Goal: Task Accomplishment & Management: Manage account settings

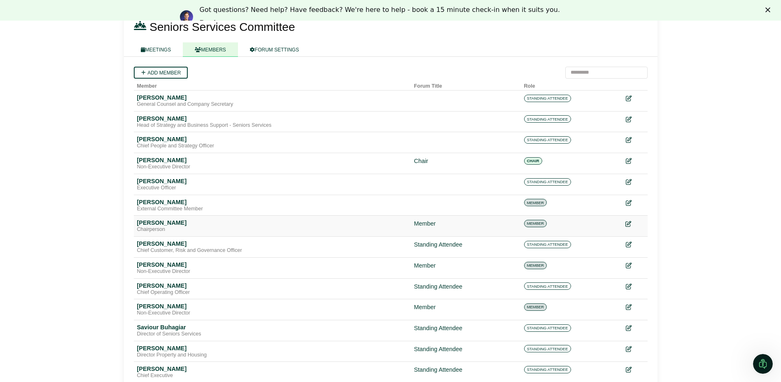
click at [628, 223] on icon at bounding box center [628, 224] width 6 height 6
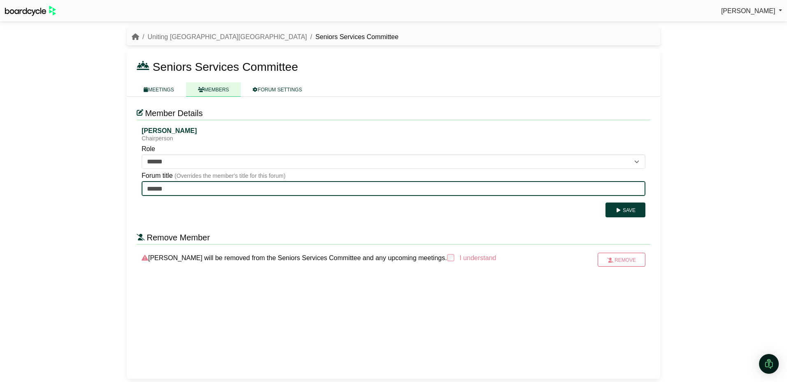
drag, startPoint x: 184, startPoint y: 191, endPoint x: 125, endPoint y: 192, distance: 59.3
click at [125, 192] on div "Uniting NSW.ACT Seniors Services Committee Seniors Services Committee MEETINGS …" at bounding box center [393, 203] width 543 height 357
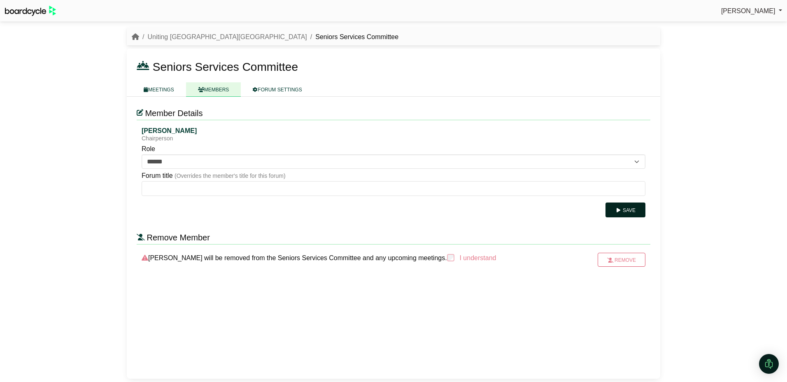
click at [625, 212] on button "Save" at bounding box center [625, 209] width 40 height 15
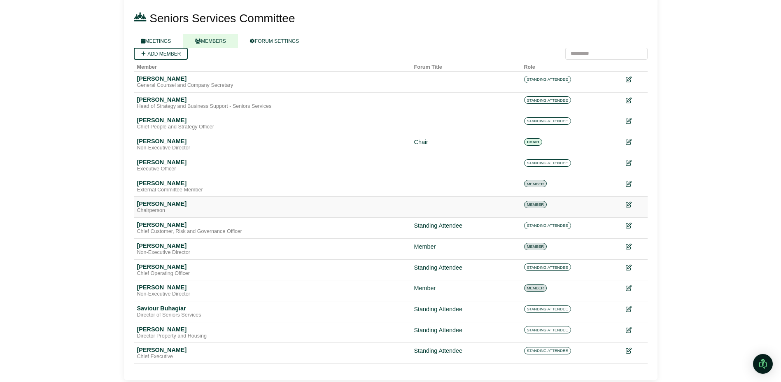
scroll to position [60, 0]
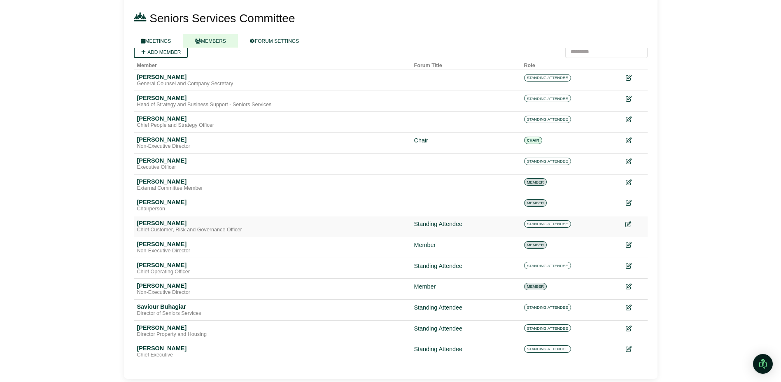
click at [628, 225] on icon at bounding box center [628, 224] width 6 height 6
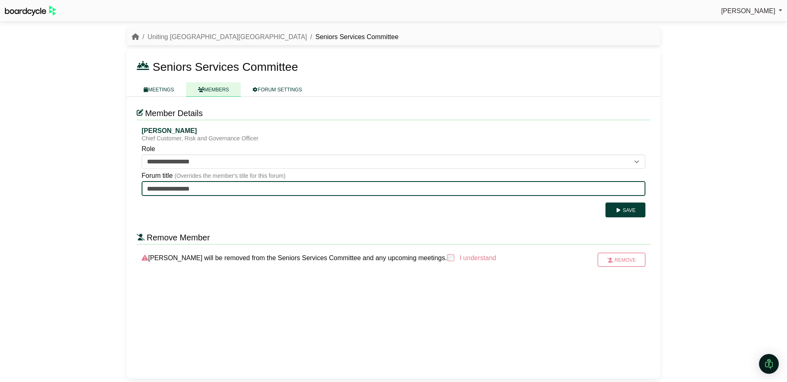
drag, startPoint x: 214, startPoint y: 189, endPoint x: 78, endPoint y: 188, distance: 136.6
click at [78, 188] on div "Jana Ayre Sign Out Uniting NSW.ACT Seniors Services Committee Seniors Services …" at bounding box center [393, 191] width 787 height 382
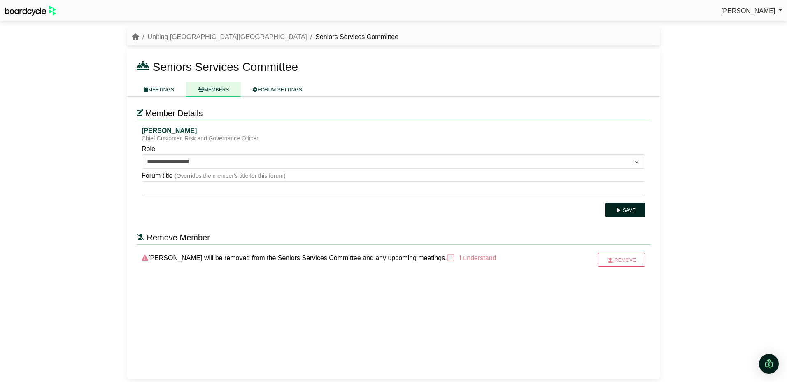
click at [631, 216] on button "Save" at bounding box center [625, 209] width 40 height 15
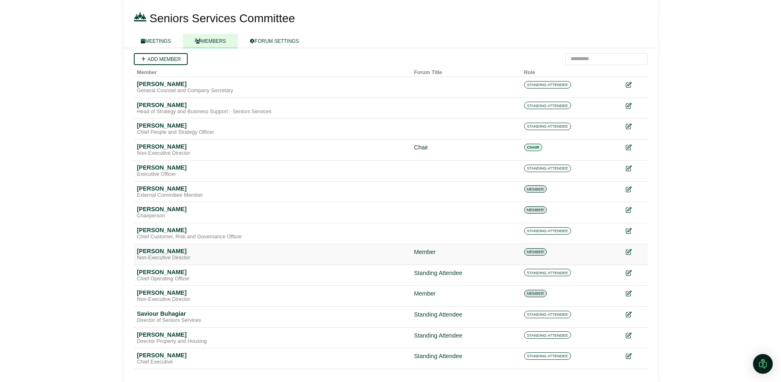
scroll to position [60, 0]
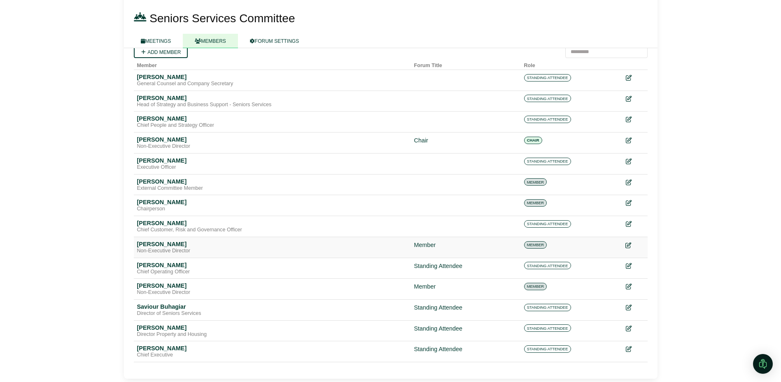
click at [626, 245] on icon at bounding box center [628, 245] width 6 height 6
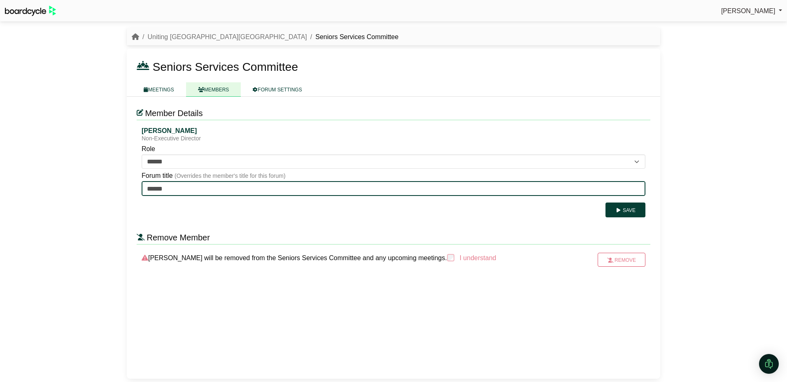
drag, startPoint x: 197, startPoint y: 188, endPoint x: 134, endPoint y: 188, distance: 63.0
click at [134, 188] on div "**********" at bounding box center [393, 238] width 533 height 282
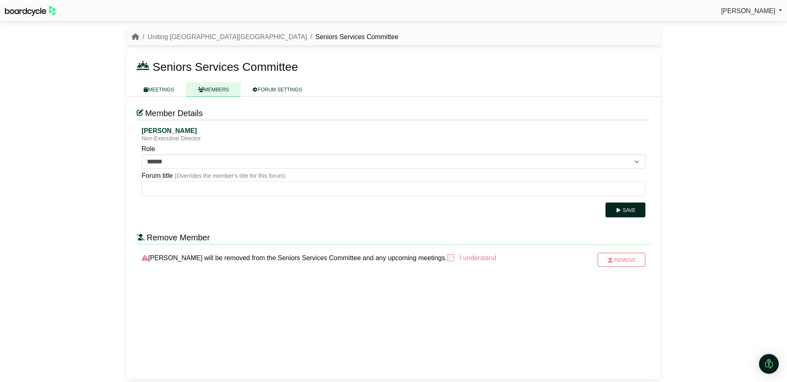
click at [631, 211] on button "Save" at bounding box center [625, 209] width 40 height 15
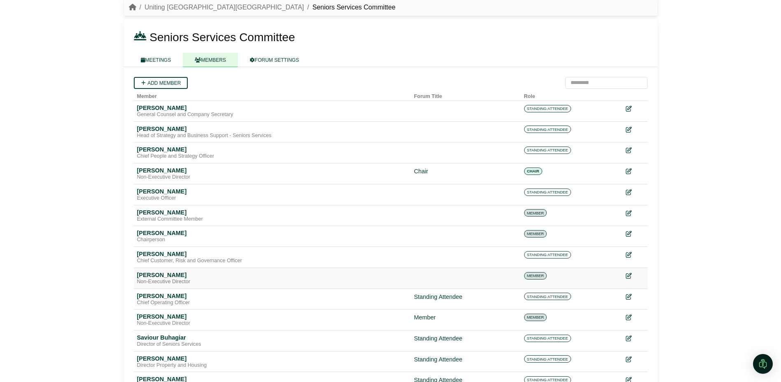
scroll to position [60, 0]
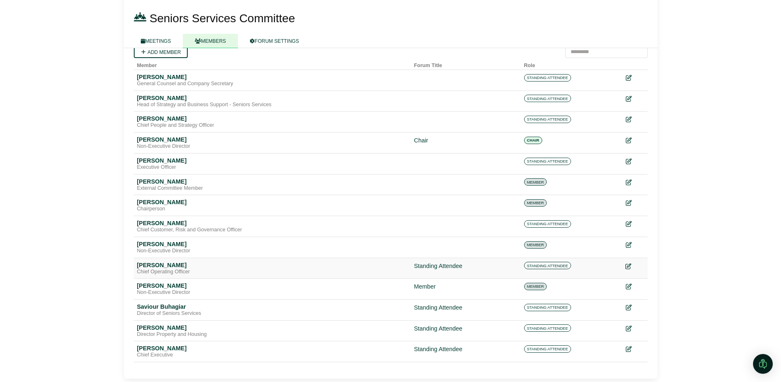
click at [626, 265] on icon at bounding box center [628, 266] width 6 height 6
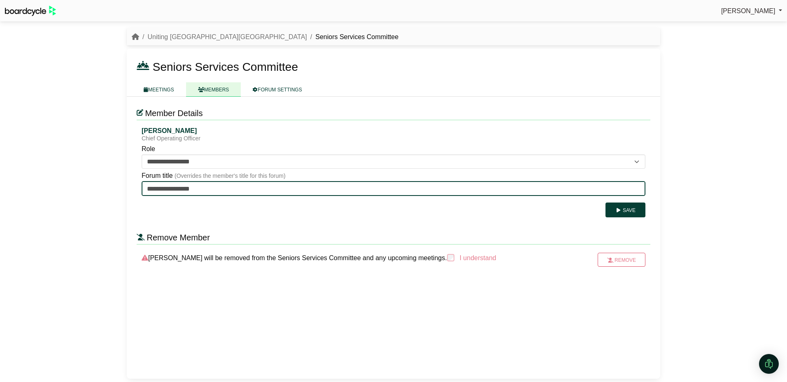
drag, startPoint x: 214, startPoint y: 186, endPoint x: 132, endPoint y: 188, distance: 81.9
click at [133, 187] on div "**********" at bounding box center [393, 238] width 533 height 282
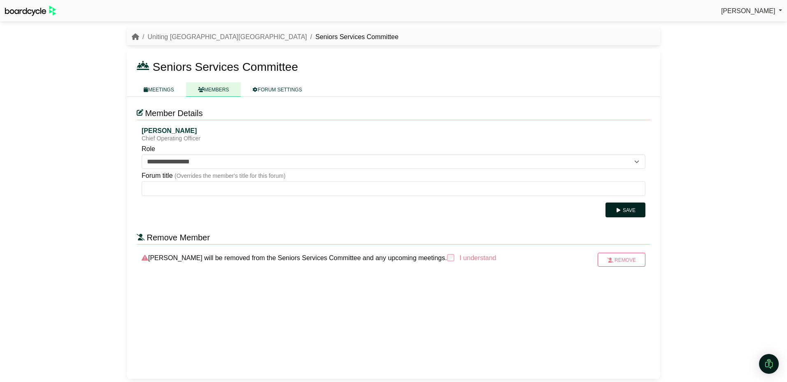
click at [618, 210] on icon "submit" at bounding box center [618, 210] width 6 height 5
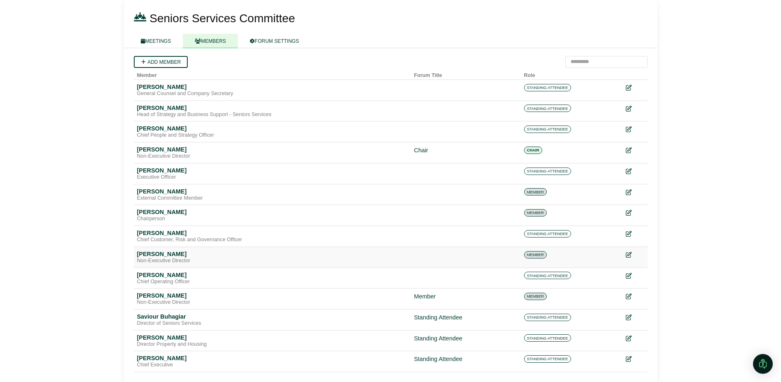
scroll to position [60, 0]
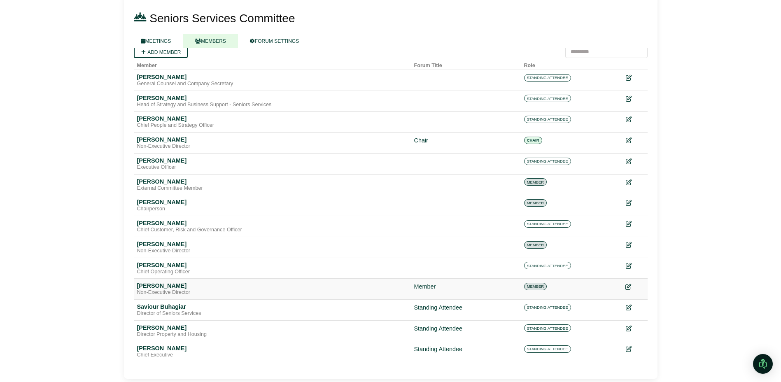
click at [626, 286] on icon at bounding box center [628, 287] width 6 height 6
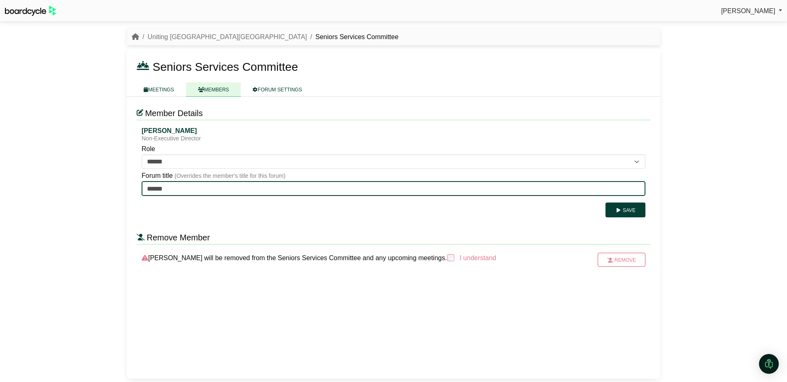
drag, startPoint x: 189, startPoint y: 189, endPoint x: 110, endPoint y: 189, distance: 79.0
click at [110, 189] on div "[PERSON_NAME] Sign Out Uniting NSW.ACT Seniors Services Committee Seniors Servi…" at bounding box center [393, 191] width 787 height 382
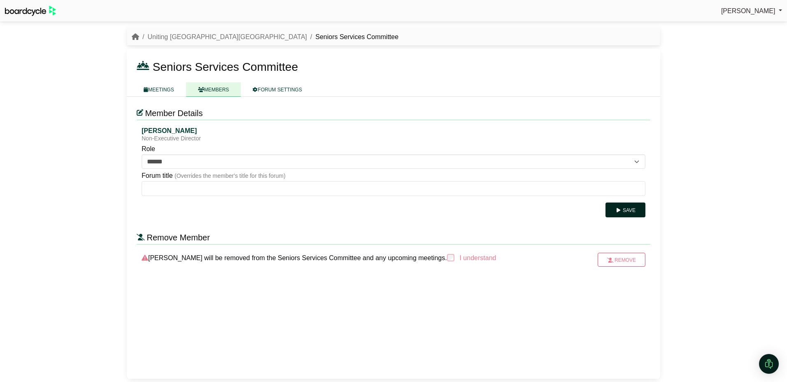
click at [623, 207] on button "Save" at bounding box center [625, 209] width 40 height 15
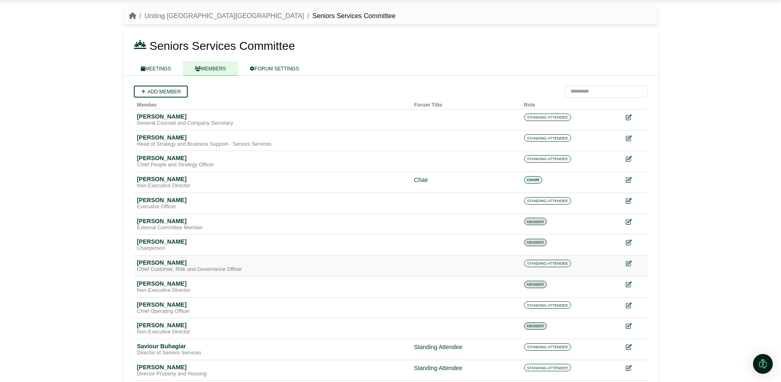
scroll to position [60, 0]
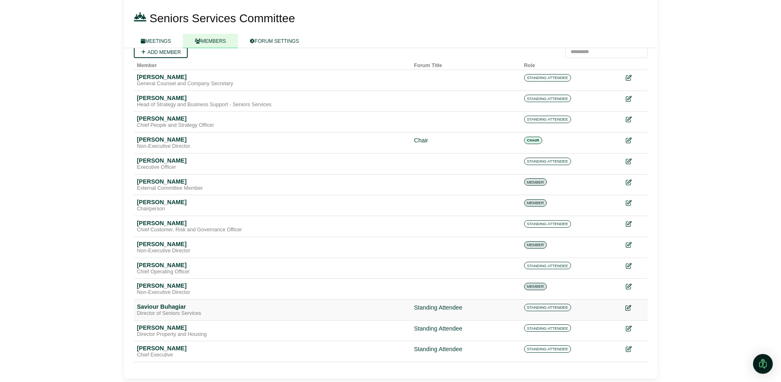
click at [629, 308] on icon at bounding box center [628, 308] width 6 height 6
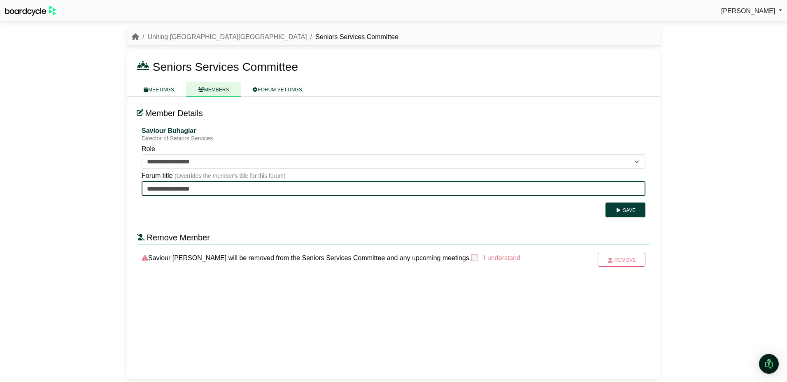
drag, startPoint x: 224, startPoint y: 190, endPoint x: 114, endPoint y: 185, distance: 110.8
click at [114, 185] on div "[PERSON_NAME] Sign Out Uniting NSW.ACT Seniors Services Committee Seniors Servi…" at bounding box center [393, 191] width 787 height 382
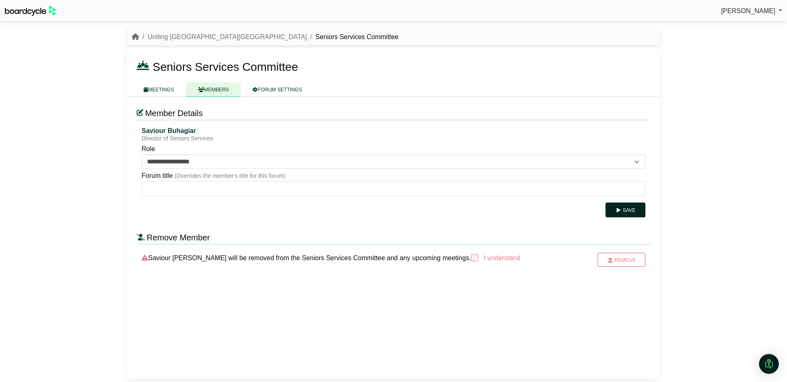
drag, startPoint x: 630, startPoint y: 212, endPoint x: 598, endPoint y: 223, distance: 34.1
click at [630, 212] on button "Save" at bounding box center [625, 209] width 40 height 15
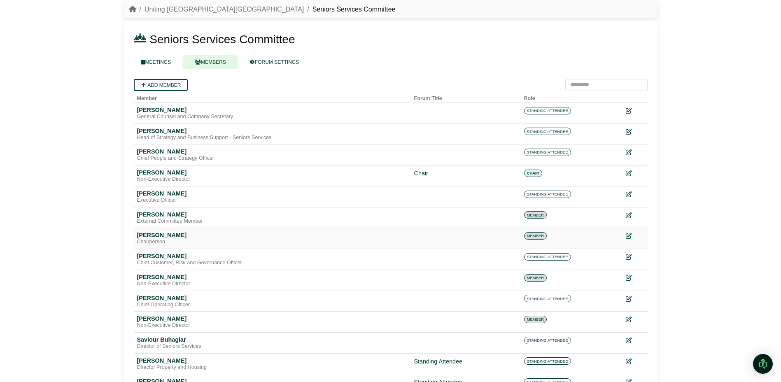
scroll to position [60, 0]
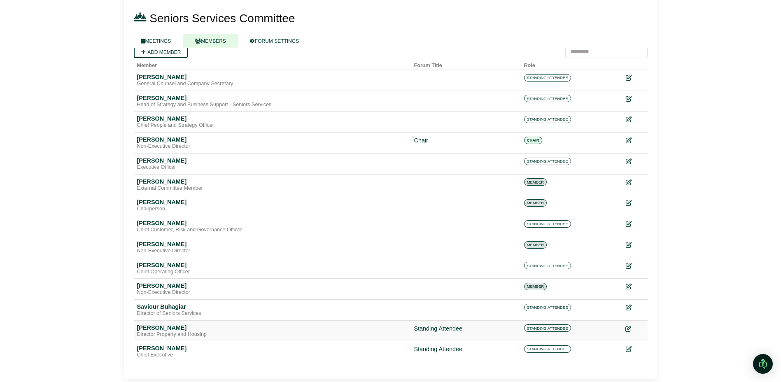
click at [626, 328] on icon at bounding box center [628, 329] width 6 height 6
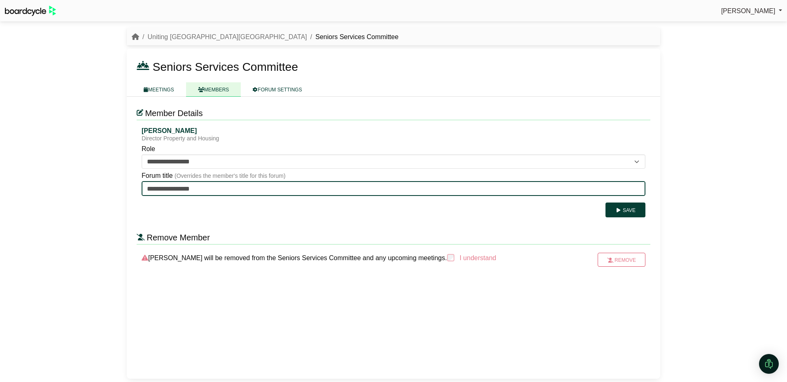
drag, startPoint x: 219, startPoint y: 187, endPoint x: 120, endPoint y: 188, distance: 99.6
click at [120, 188] on div "[PERSON_NAME] Sign Out Uniting NSW.ACT Seniors Services Committee Seniors Servi…" at bounding box center [393, 191] width 787 height 382
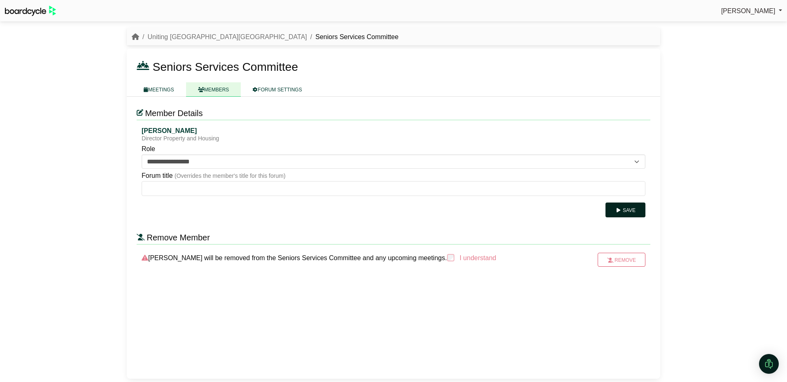
click at [638, 211] on button "Save" at bounding box center [625, 209] width 40 height 15
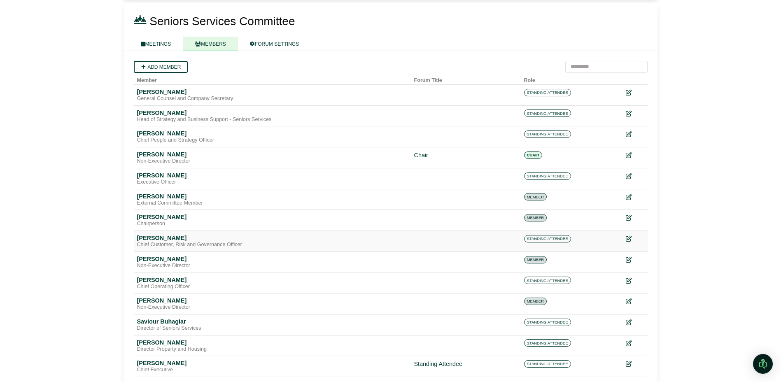
scroll to position [60, 0]
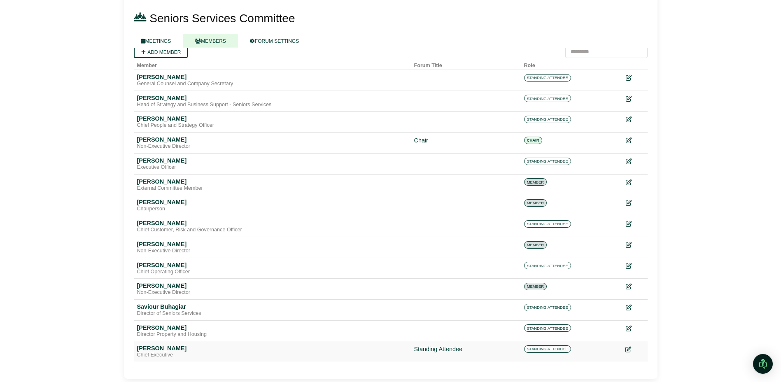
click at [628, 347] on icon at bounding box center [628, 350] width 6 height 6
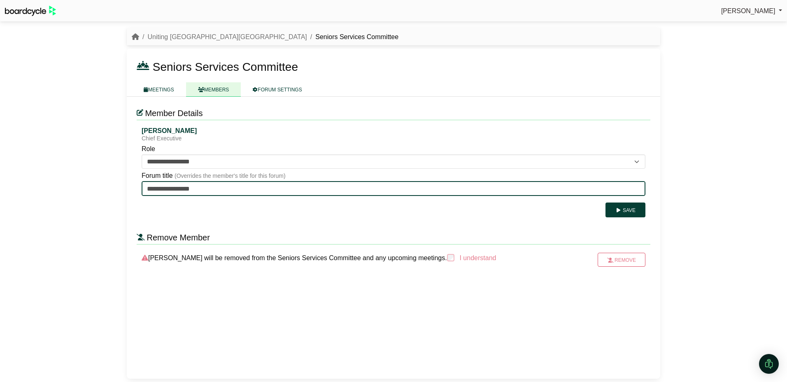
drag, startPoint x: 211, startPoint y: 191, endPoint x: 73, endPoint y: 193, distance: 137.5
click at [73, 193] on div "Jana Ayre Sign Out Uniting NSW.ACT Seniors Services Committee Seniors Services …" at bounding box center [393, 191] width 787 height 382
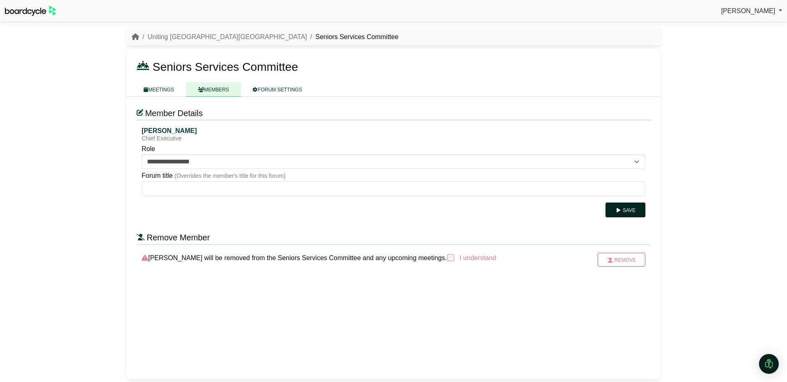
drag, startPoint x: 628, startPoint y: 210, endPoint x: 624, endPoint y: 210, distance: 4.5
click at [629, 210] on button "Save" at bounding box center [625, 209] width 40 height 15
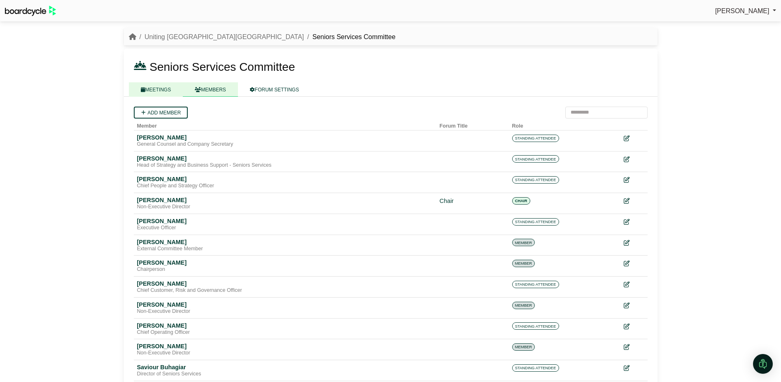
click at [155, 91] on link "MEETINGS" at bounding box center [156, 89] width 54 height 14
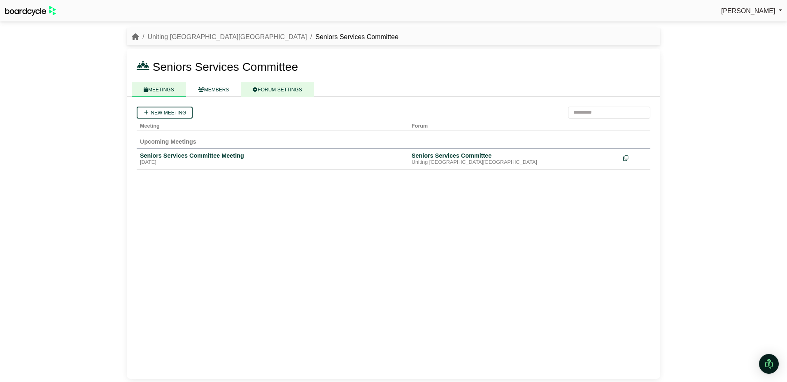
click at [276, 89] on link "FORUM SETTINGS" at bounding box center [277, 89] width 73 height 14
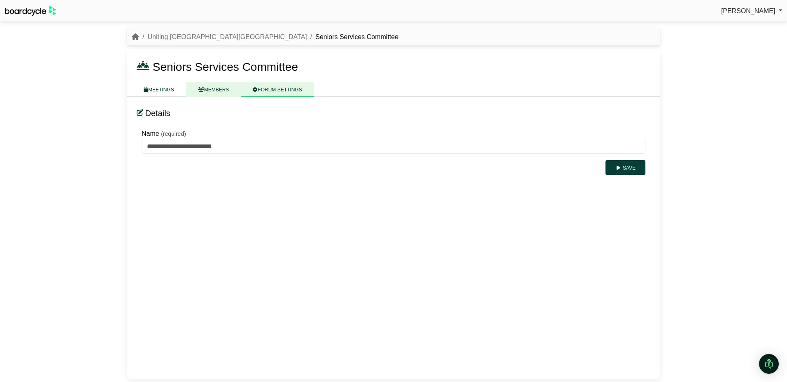
click at [210, 91] on link "MEMBERS" at bounding box center [213, 89] width 55 height 14
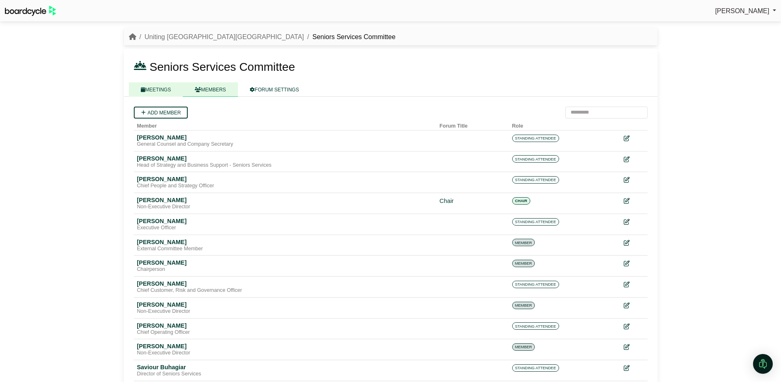
click at [158, 90] on link "MEETINGS" at bounding box center [156, 89] width 54 height 14
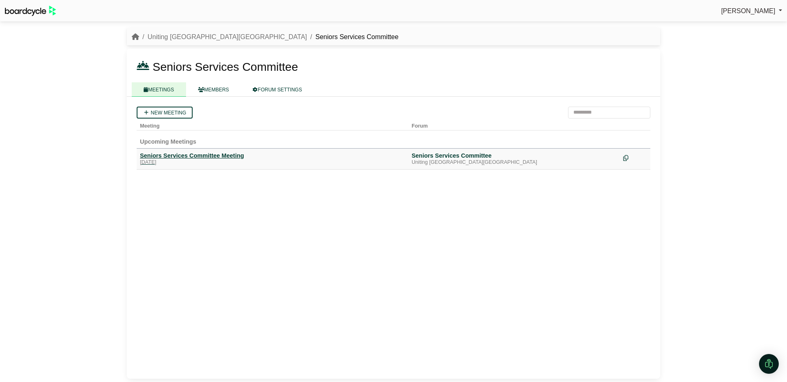
click at [199, 154] on div "Seniors Services Committee Meeting" at bounding box center [272, 155] width 265 height 7
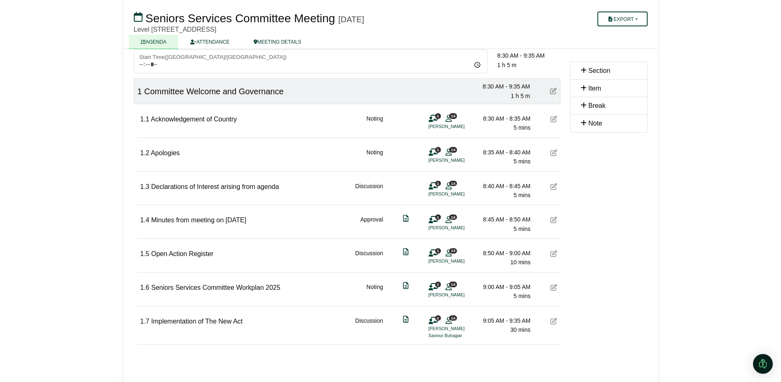
scroll to position [67, 0]
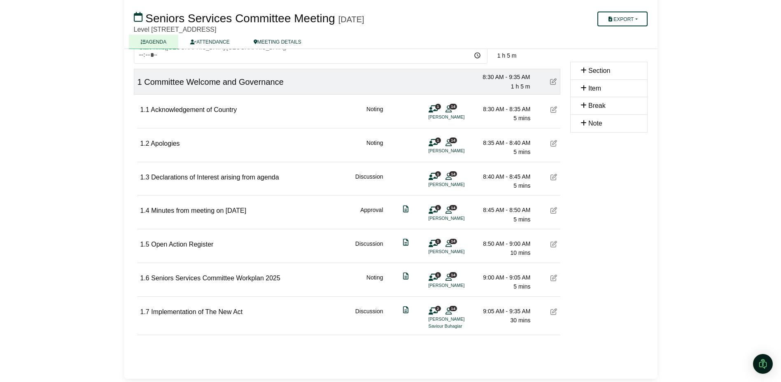
click at [553, 241] on icon at bounding box center [553, 244] width 7 height 7
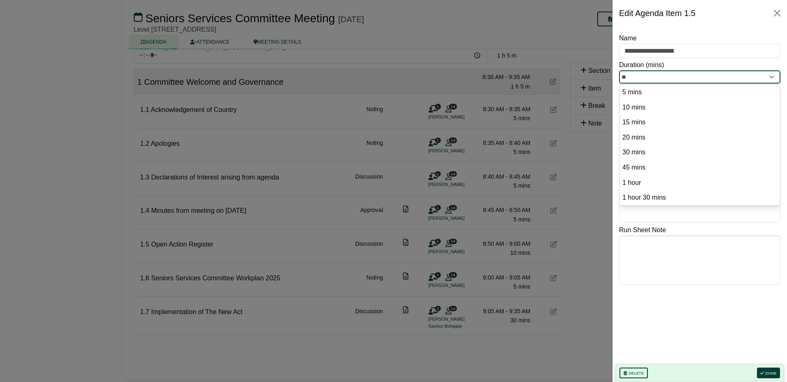
click at [724, 73] on input "**" at bounding box center [699, 76] width 161 height 13
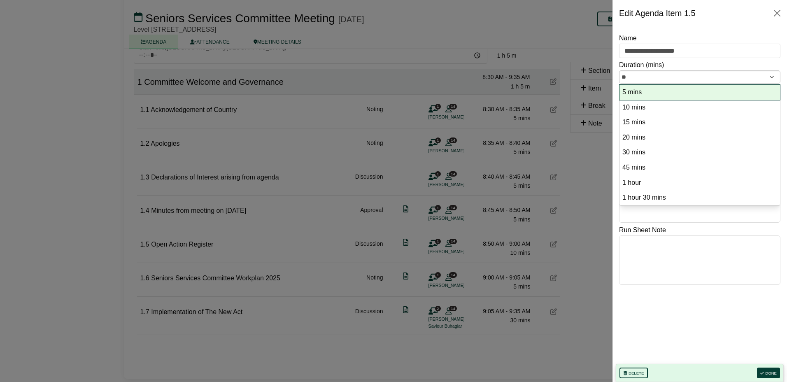
click at [658, 93] on option "5 mins" at bounding box center [699, 92] width 156 height 11
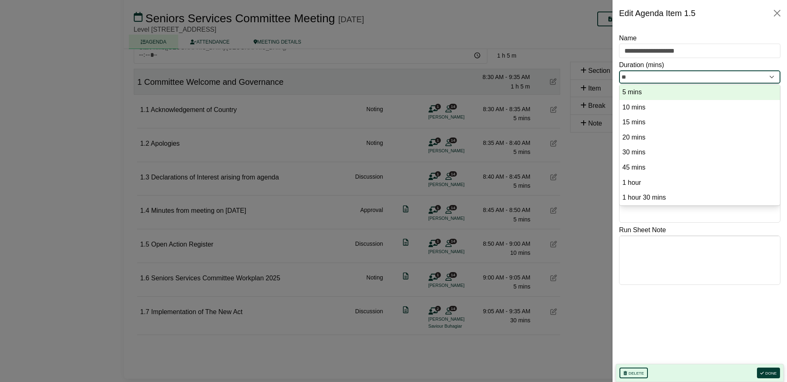
type input "*"
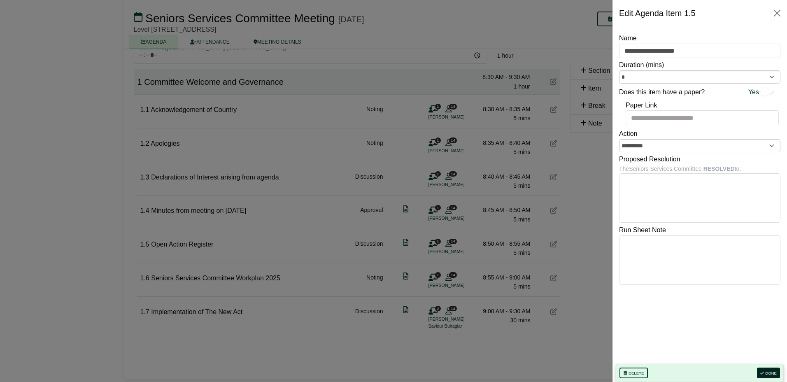
click at [778, 372] on button "Done" at bounding box center [768, 373] width 23 height 11
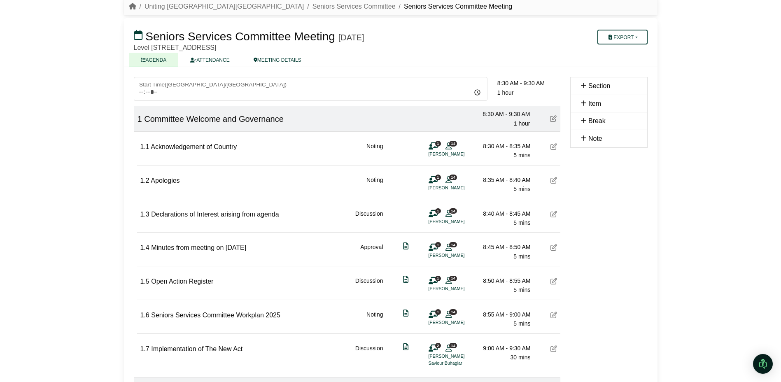
scroll to position [16, 0]
